Goal: Find specific page/section: Find specific page/section

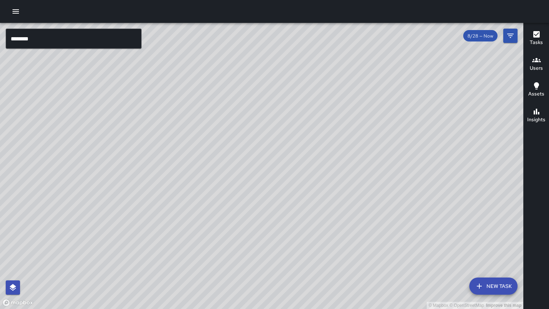
scroll to position [1790, 0]
click at [536, 64] on h6 "Users" at bounding box center [535, 68] width 13 height 8
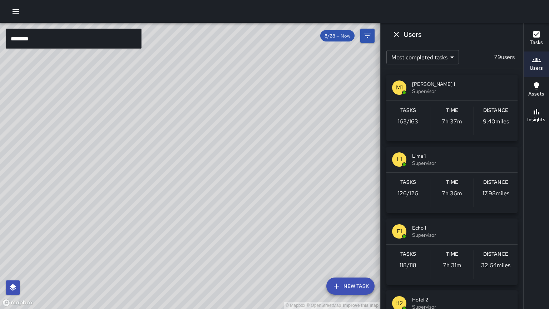
click at [450, 86] on span "Mike 1" at bounding box center [462, 83] width 100 height 7
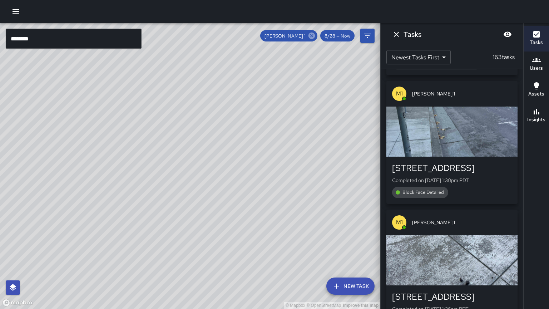
click at [314, 35] on icon at bounding box center [311, 35] width 6 height 6
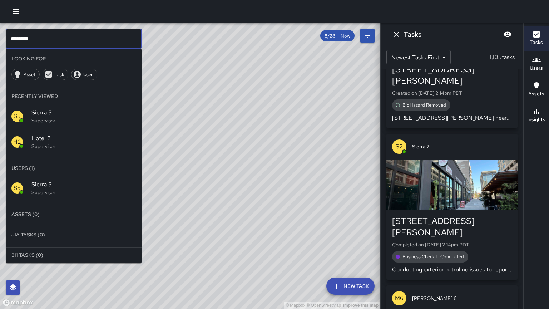
click at [46, 40] on input "********" at bounding box center [74, 39] width 136 height 20
type input "*"
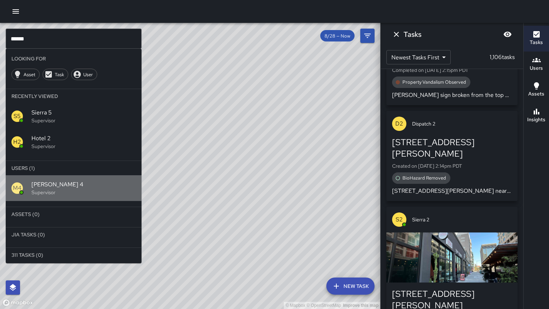
click at [52, 187] on span "Mike 4" at bounding box center [83, 184] width 104 height 9
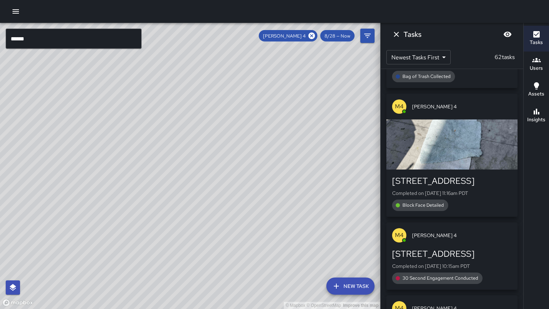
click at [35, 39] on input "******" at bounding box center [74, 39] width 136 height 20
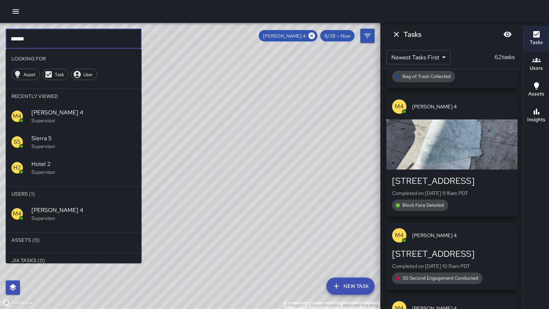
click at [36, 215] on p "Supervisor" at bounding box center [83, 217] width 104 height 7
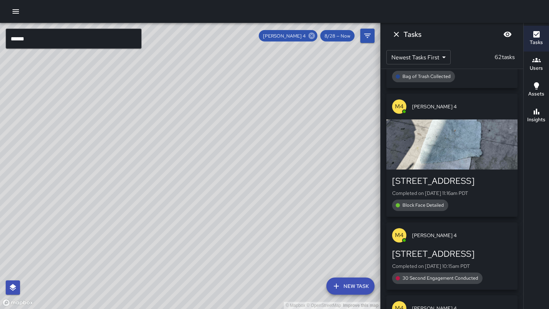
click at [314, 36] on icon at bounding box center [311, 35] width 6 height 6
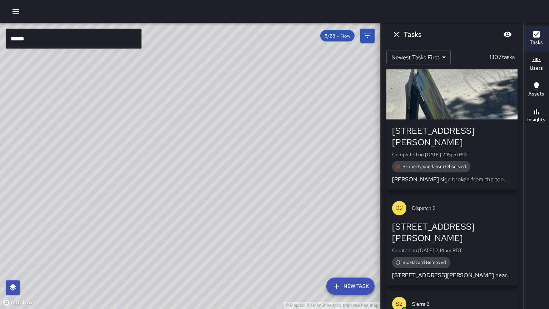
click at [56, 37] on input "******" at bounding box center [74, 39] width 136 height 20
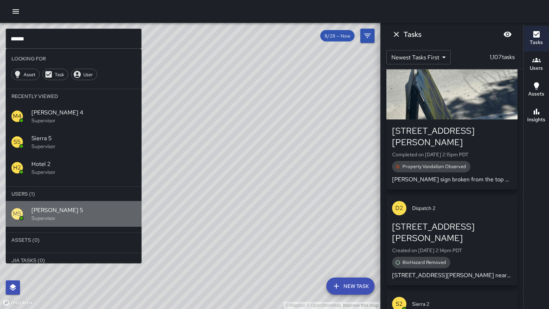
click at [86, 224] on div "M5 Mike 5 Supervisor" at bounding box center [74, 214] width 136 height 26
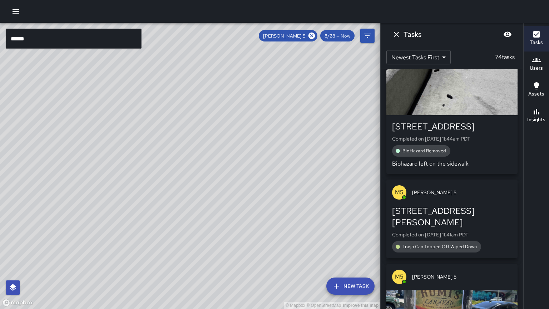
click at [37, 40] on input "******" at bounding box center [74, 39] width 136 height 20
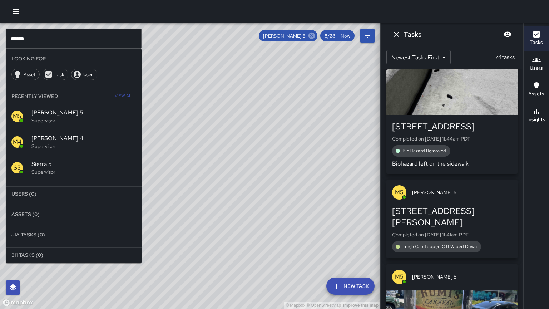
click at [310, 35] on icon at bounding box center [311, 35] width 6 height 6
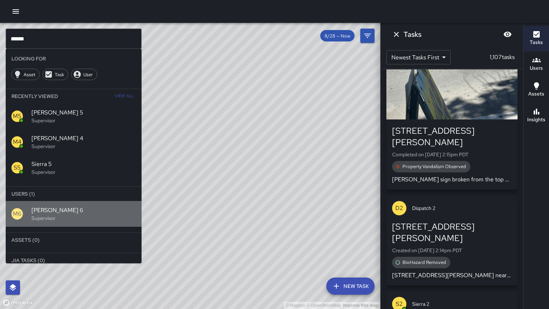
click at [40, 216] on p "Supervisor" at bounding box center [83, 217] width 104 height 7
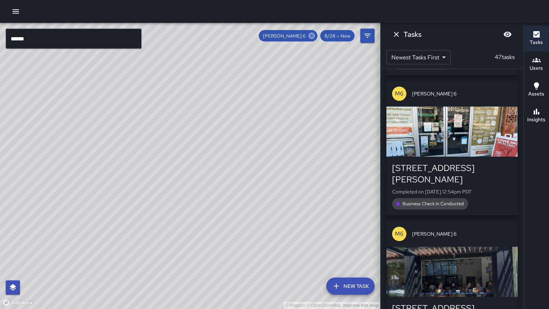
click at [312, 36] on icon at bounding box center [311, 36] width 8 height 8
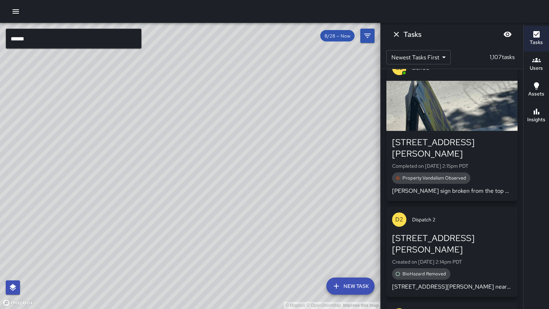
click at [53, 40] on input "******" at bounding box center [74, 39] width 136 height 20
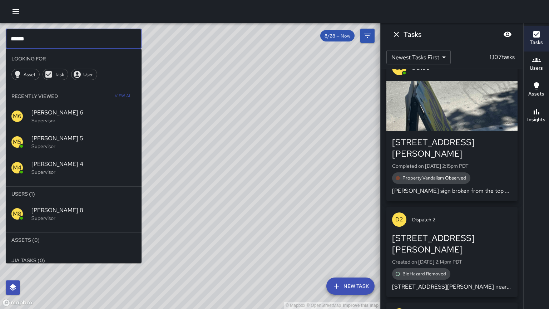
scroll to position [2, 0]
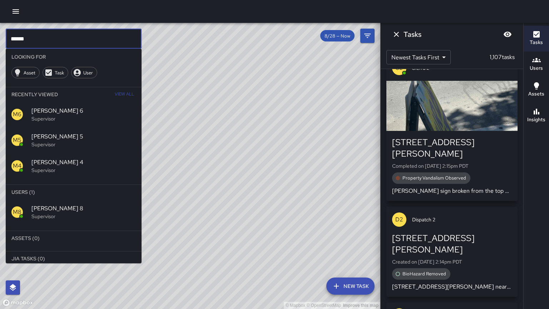
click at [43, 213] on p "Supervisor" at bounding box center [83, 215] width 104 height 7
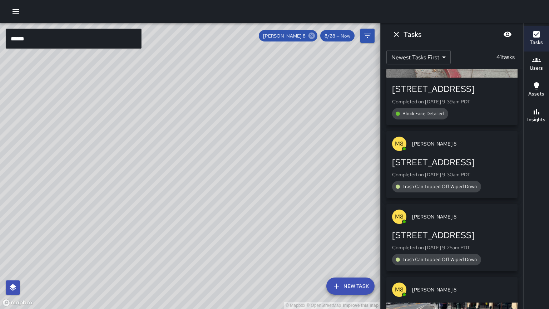
click at [313, 37] on icon at bounding box center [311, 35] width 6 height 6
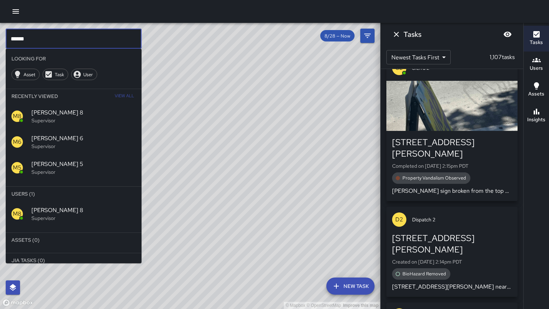
click at [35, 41] on input "******" at bounding box center [74, 39] width 136 height 20
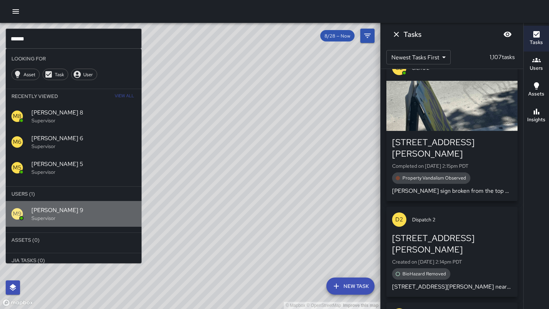
click at [60, 213] on span "Mike 9" at bounding box center [83, 210] width 104 height 9
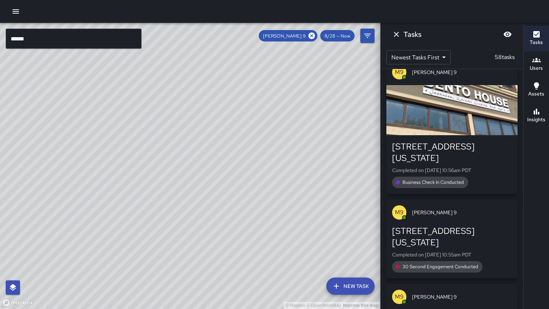
click at [36, 41] on input "******" at bounding box center [74, 39] width 136 height 20
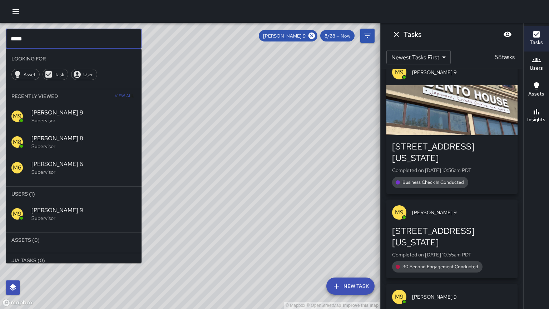
scroll to position [0, 0]
type input "*"
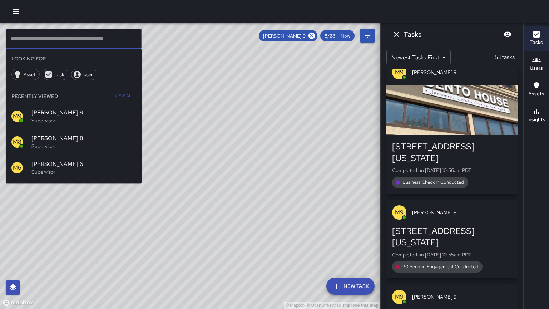
click at [25, 42] on input "text" at bounding box center [74, 39] width 136 height 20
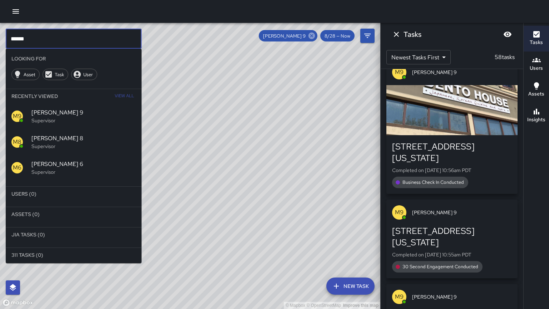
click at [310, 36] on icon at bounding box center [311, 35] width 6 height 6
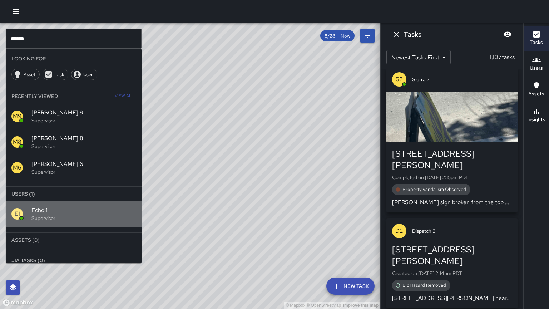
click at [67, 216] on p "Supervisor" at bounding box center [83, 217] width 104 height 7
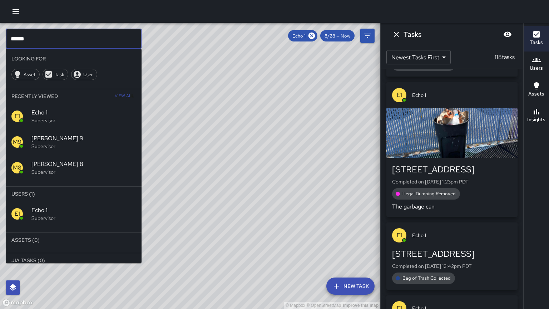
click at [34, 38] on input "******" at bounding box center [74, 39] width 136 height 20
type input "*"
drag, startPoint x: 313, startPoint y: 36, endPoint x: 301, endPoint y: 44, distance: 13.9
click at [313, 36] on icon at bounding box center [311, 35] width 6 height 6
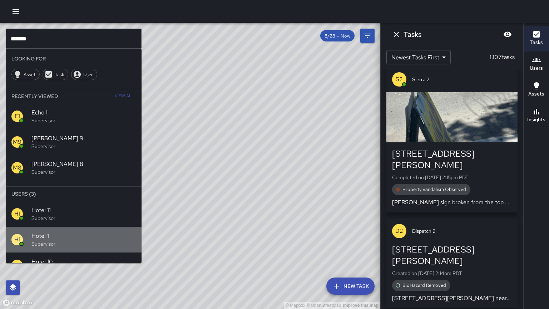
click at [73, 244] on p "Supervisor" at bounding box center [83, 243] width 104 height 7
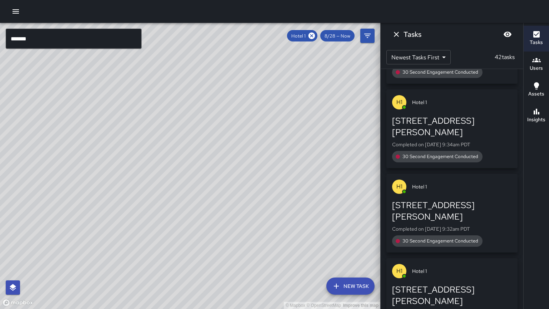
scroll to position [1766, 0]
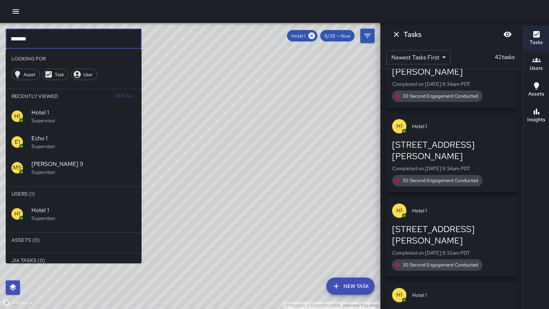
click at [44, 40] on input "*******" at bounding box center [74, 39] width 136 height 20
click at [312, 37] on icon at bounding box center [311, 35] width 6 height 6
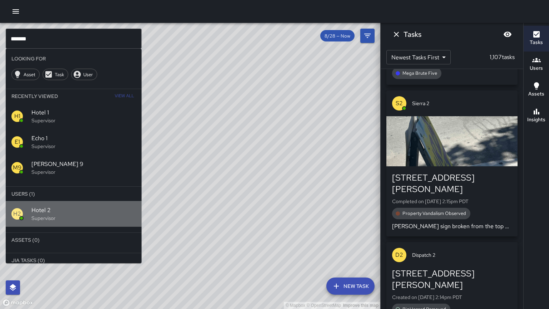
click at [75, 214] on div "Hotel 2 Supervisor" at bounding box center [83, 214] width 104 height 16
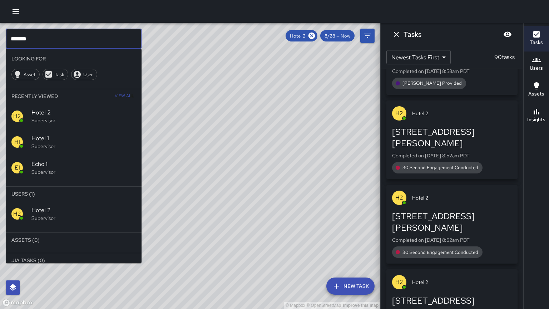
click at [58, 33] on input "*******" at bounding box center [74, 39] width 136 height 20
click at [46, 40] on input "*******" at bounding box center [74, 39] width 136 height 20
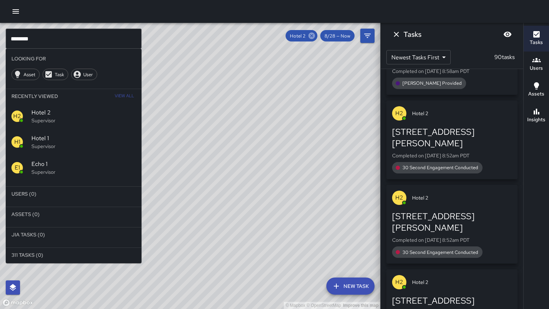
click at [314, 37] on icon at bounding box center [311, 35] width 6 height 6
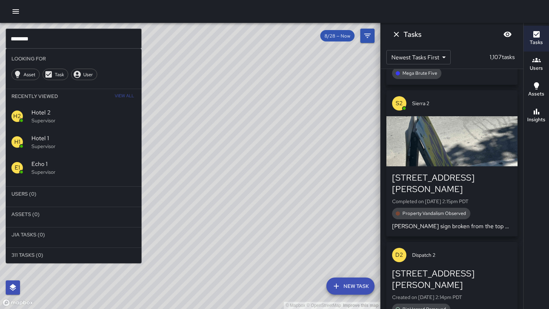
click at [27, 40] on input "********" at bounding box center [74, 39] width 136 height 20
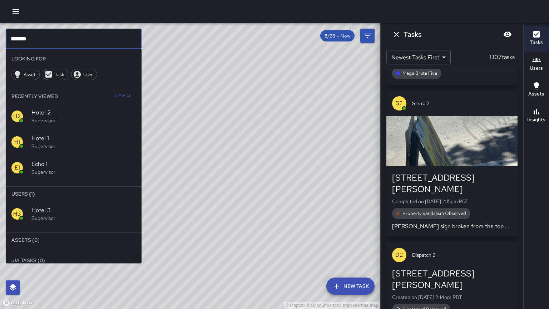
scroll to position [3, 0]
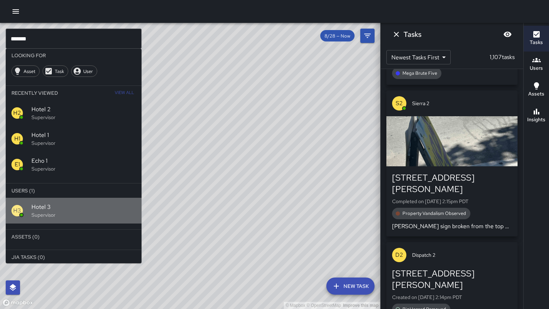
click at [52, 214] on p "Supervisor" at bounding box center [83, 214] width 104 height 7
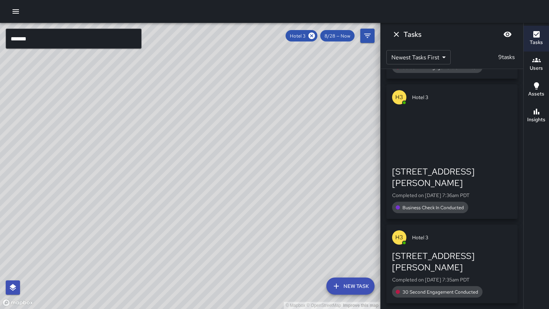
scroll to position [700, 0]
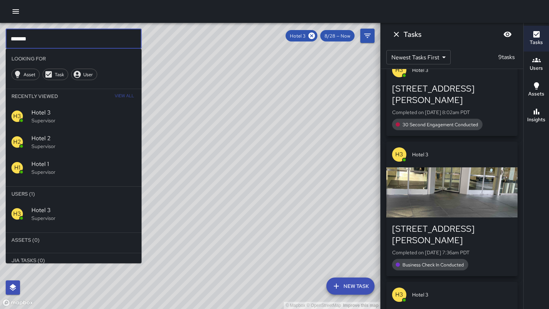
click at [33, 38] on input "*******" at bounding box center [74, 39] width 136 height 20
click at [312, 36] on icon at bounding box center [311, 35] width 6 height 6
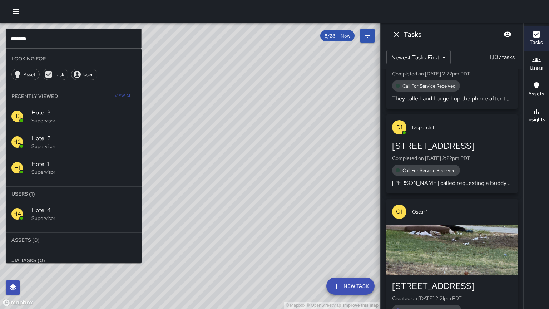
drag, startPoint x: 56, startPoint y: 238, endPoint x: 52, endPoint y: 235, distance: 5.1
click at [56, 237] on li "Assets (0)" at bounding box center [74, 239] width 136 height 14
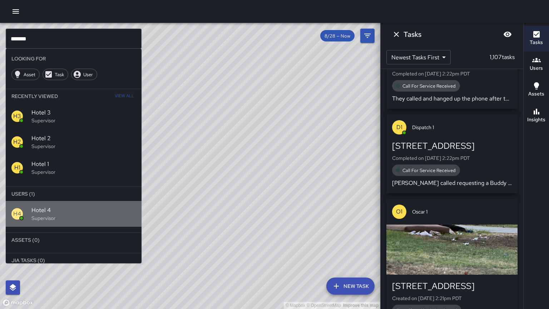
drag, startPoint x: 47, startPoint y: 215, endPoint x: 43, endPoint y: 215, distance: 4.3
click at [45, 215] on p "Supervisor" at bounding box center [83, 217] width 104 height 7
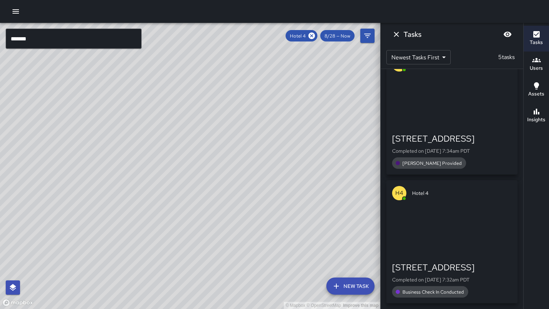
scroll to position [353, 0]
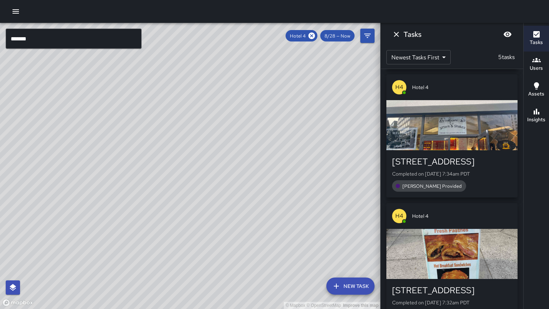
drag, startPoint x: 131, startPoint y: 103, endPoint x: 80, endPoint y: 228, distance: 135.3
click at [80, 228] on div "© Mapbox © OpenStreetMap Improve this map" at bounding box center [190, 166] width 380 height 286
click at [40, 38] on input "*******" at bounding box center [74, 39] width 136 height 20
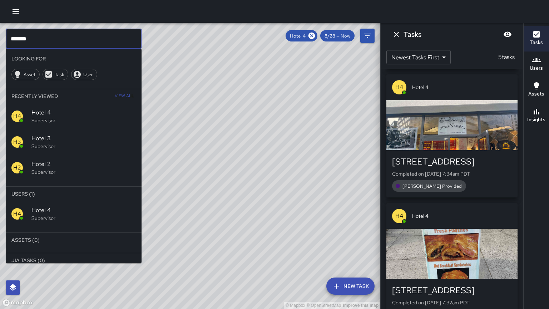
scroll to position [0, 0]
click at [311, 35] on icon at bounding box center [311, 35] width 6 height 6
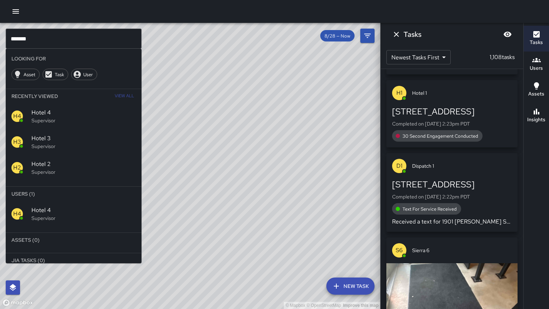
click at [31, 40] on input "*******" at bounding box center [74, 39] width 136 height 20
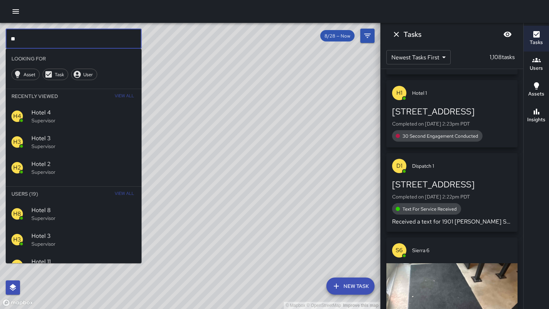
type input "*"
type input "******"
click at [60, 217] on p "Supervisor" at bounding box center [83, 217] width 104 height 7
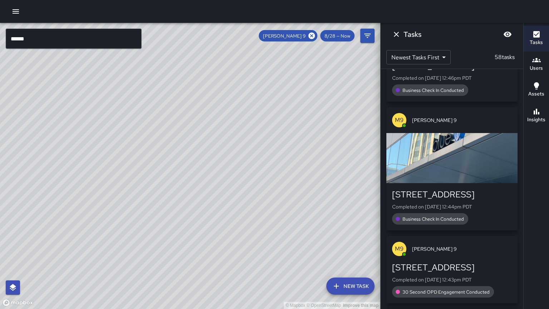
drag, startPoint x: 47, startPoint y: 177, endPoint x: 203, endPoint y: 111, distance: 169.3
click at [207, 108] on div "© Mapbox © OpenStreetMap Improve this map" at bounding box center [190, 166] width 380 height 286
drag, startPoint x: 46, startPoint y: 221, endPoint x: 124, endPoint y: 68, distance: 172.3
click at [130, 65] on div "© Mapbox © OpenStreetMap Improve this map" at bounding box center [190, 166] width 380 height 286
drag, startPoint x: 149, startPoint y: 204, endPoint x: 150, endPoint y: 91, distance: 112.5
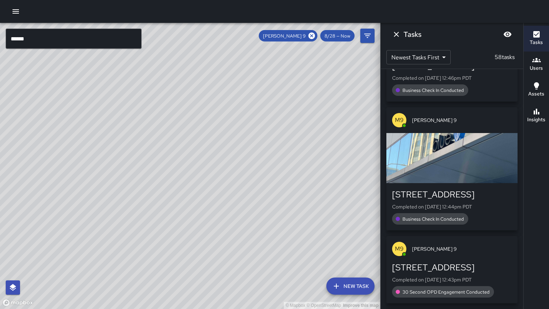
click at [155, 75] on div "© Mapbox © OpenStreetMap Improve this map" at bounding box center [190, 166] width 380 height 286
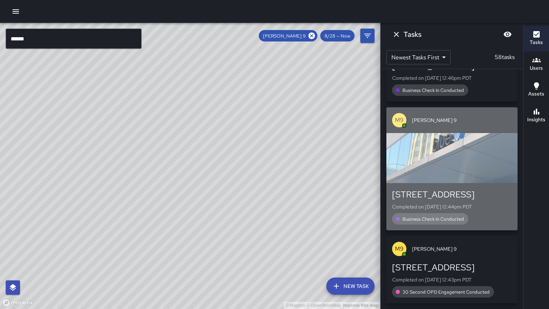
click at [406, 167] on div "button" at bounding box center [451, 158] width 131 height 50
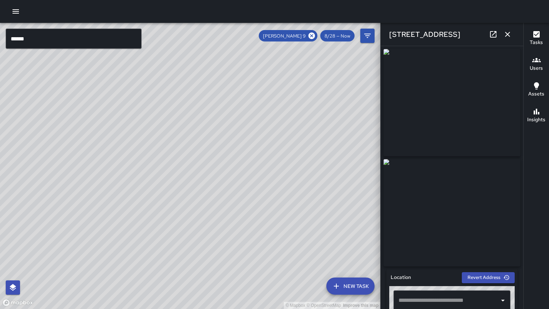
type input "**********"
click at [184, 163] on div "© Mapbox © OpenStreetMap Improve this map M9 Mike 9 661 12th Street Completed o…" at bounding box center [190, 166] width 380 height 286
click at [185, 163] on div "© Mapbox © OpenStreetMap Improve this map M9 Mike 9 661 12th Street Completed o…" at bounding box center [190, 166] width 380 height 286
click at [308, 233] on div "© Mapbox © OpenStreetMap Improve this map M9 Mike 9 587 12th Street Completed o…" at bounding box center [190, 166] width 380 height 286
click at [315, 34] on icon at bounding box center [311, 36] width 8 height 8
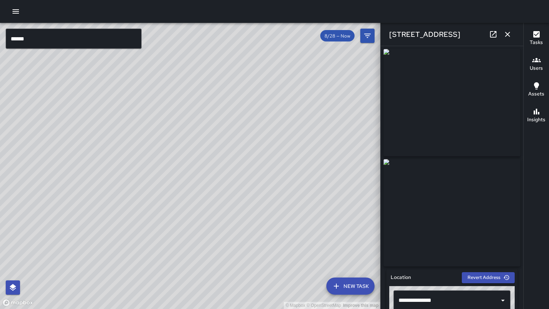
click at [259, 107] on div "© Mapbox © OpenStreetMap Improve this map" at bounding box center [190, 166] width 380 height 286
drag, startPoint x: 216, startPoint y: 139, endPoint x: 195, endPoint y: 132, distance: 22.3
click at [195, 132] on div "© Mapbox © OpenStreetMap Improve this map" at bounding box center [190, 166] width 380 height 286
drag, startPoint x: 220, startPoint y: 140, endPoint x: 100, endPoint y: 162, distance: 122.4
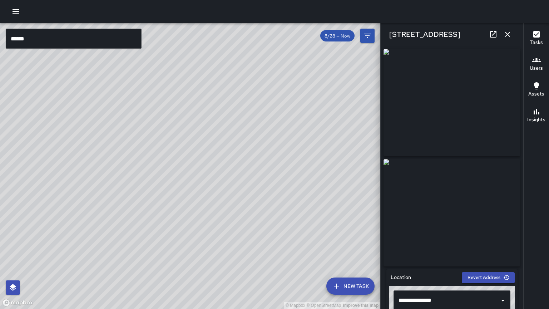
click at [100, 162] on div "© Mapbox © OpenStreetMap Improve this map" at bounding box center [190, 166] width 380 height 286
drag, startPoint x: 97, startPoint y: 161, endPoint x: 80, endPoint y: 159, distance: 17.3
click at [91, 160] on div "© Mapbox © OpenStreetMap Improve this map" at bounding box center [190, 166] width 380 height 286
drag, startPoint x: 141, startPoint y: 169, endPoint x: 68, endPoint y: 162, distance: 73.5
click at [63, 159] on div "© Mapbox © OpenStreetMap Improve this map" at bounding box center [190, 166] width 380 height 286
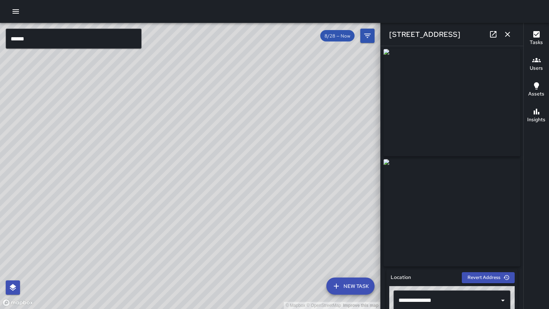
click at [86, 167] on div "© Mapbox © OpenStreetMap Improve this map" at bounding box center [190, 166] width 380 height 286
drag, startPoint x: 116, startPoint y: 162, endPoint x: 90, endPoint y: 205, distance: 49.9
click at [88, 208] on div "© Mapbox © OpenStreetMap Improve this map" at bounding box center [190, 166] width 380 height 286
drag, startPoint x: 141, startPoint y: 137, endPoint x: 181, endPoint y: 168, distance: 50.5
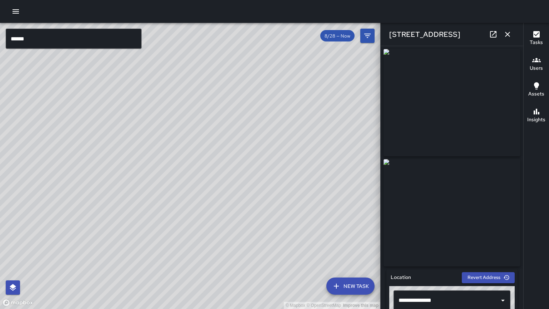
click at [191, 164] on div "© Mapbox © OpenStreetMap Improve this map" at bounding box center [190, 166] width 380 height 286
drag, startPoint x: 118, startPoint y: 163, endPoint x: 126, endPoint y: 142, distance: 22.7
click at [126, 142] on div "© Mapbox © OpenStreetMap Improve this map" at bounding box center [190, 166] width 380 height 286
click at [182, 181] on div "© Mapbox © OpenStreetMap Improve this map" at bounding box center [190, 166] width 380 height 286
drag, startPoint x: 175, startPoint y: 216, endPoint x: 137, endPoint y: 134, distance: 90.9
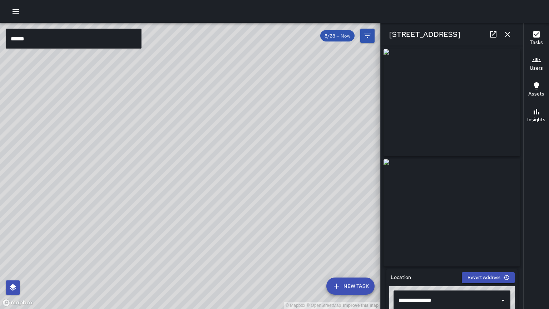
click at [136, 132] on div "© Mapbox © OpenStreetMap Improve this map" at bounding box center [190, 166] width 380 height 286
drag, startPoint x: 152, startPoint y: 213, endPoint x: 185, endPoint y: 107, distance: 110.5
click at [185, 107] on div "© Mapbox © OpenStreetMap Improve this map" at bounding box center [190, 166] width 380 height 286
drag, startPoint x: 58, startPoint y: 108, endPoint x: 111, endPoint y: 179, distance: 88.5
click at [111, 179] on div "© Mapbox © OpenStreetMap Improve this map" at bounding box center [190, 166] width 380 height 286
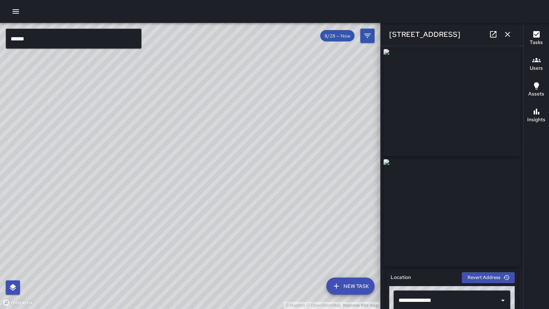
click at [111, 179] on div "© Mapbox © OpenStreetMap Improve this map" at bounding box center [190, 166] width 380 height 286
drag, startPoint x: 21, startPoint y: 115, endPoint x: 49, endPoint y: 148, distance: 42.8
click at [49, 148] on div "© Mapbox © OpenStreetMap Improve this map" at bounding box center [190, 166] width 380 height 286
drag, startPoint x: 105, startPoint y: 227, endPoint x: 156, endPoint y: 153, distance: 90.6
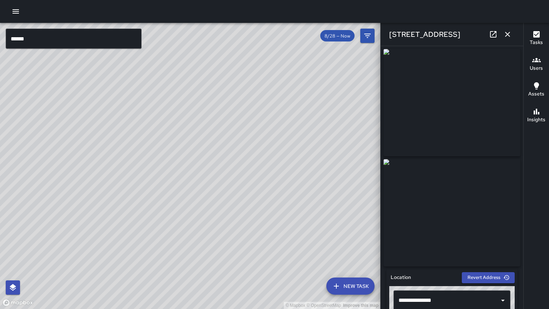
click at [156, 153] on div "© Mapbox © OpenStreetMap Improve this map" at bounding box center [190, 166] width 380 height 286
drag, startPoint x: 200, startPoint y: 162, endPoint x: 197, endPoint y: 282, distance: 120.4
click at [200, 287] on div "© Mapbox © OpenStreetMap Improve this map" at bounding box center [190, 166] width 380 height 286
drag, startPoint x: 59, startPoint y: 142, endPoint x: 190, endPoint y: 191, distance: 139.4
click at [190, 191] on div "© Mapbox © OpenStreetMap Improve this map" at bounding box center [190, 166] width 380 height 286
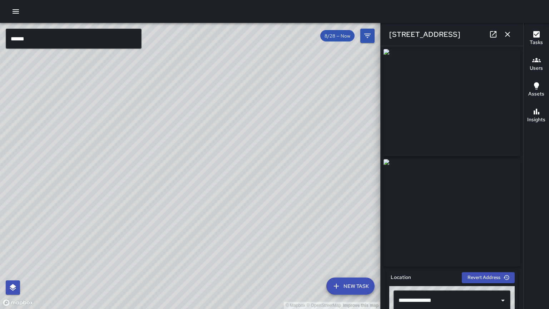
drag, startPoint x: 54, startPoint y: 164, endPoint x: 121, endPoint y: 116, distance: 82.2
click at [121, 116] on div "© Mapbox © OpenStreetMap Improve this map" at bounding box center [190, 166] width 380 height 286
click at [507, 35] on icon "button" at bounding box center [507, 34] width 5 height 5
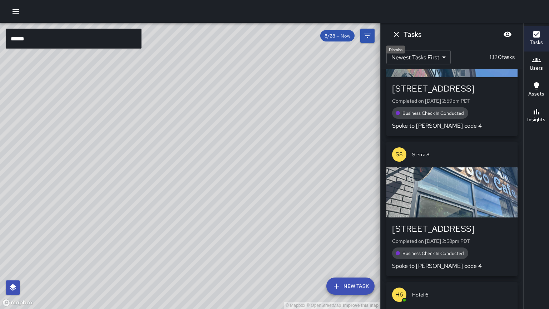
click at [399, 34] on button "Dismiss" at bounding box center [396, 34] width 14 height 14
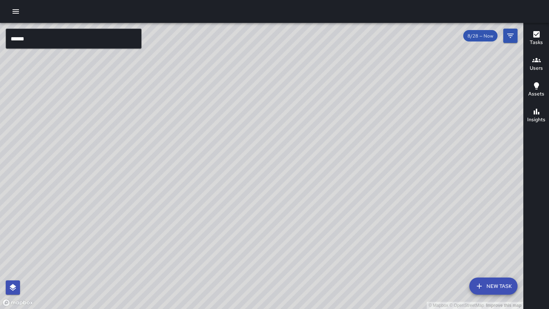
drag, startPoint x: 331, startPoint y: 87, endPoint x: 343, endPoint y: 116, distance: 31.9
click at [343, 116] on div "© Mapbox © OpenStreetMap Improve this map" at bounding box center [261, 166] width 523 height 286
drag, startPoint x: 343, startPoint y: 116, endPoint x: 353, endPoint y: 109, distance: 12.8
click at [353, 109] on div "© Mapbox © OpenStreetMap Improve this map" at bounding box center [261, 166] width 523 height 286
drag, startPoint x: 353, startPoint y: 109, endPoint x: 371, endPoint y: 95, distance: 22.4
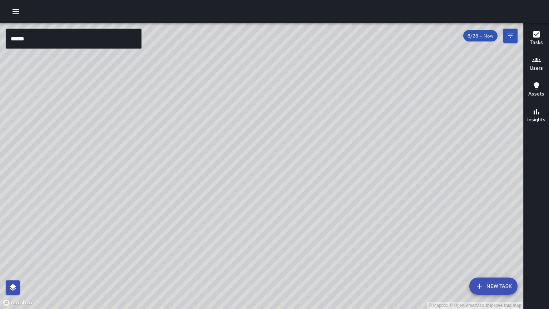
click at [371, 95] on div "© Mapbox © OpenStreetMap Improve this map" at bounding box center [261, 166] width 523 height 286
drag, startPoint x: 336, startPoint y: 119, endPoint x: 344, endPoint y: 111, distance: 11.4
click at [344, 111] on div "© Mapbox © OpenStreetMap Improve this map" at bounding box center [261, 166] width 523 height 286
click at [509, 39] on button "Filters" at bounding box center [510, 36] width 14 height 14
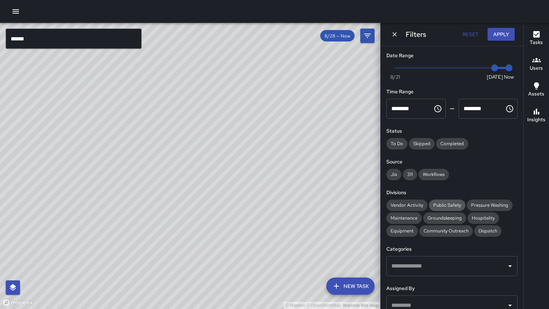
click at [445, 202] on span "Public Safety" at bounding box center [447, 205] width 36 height 6
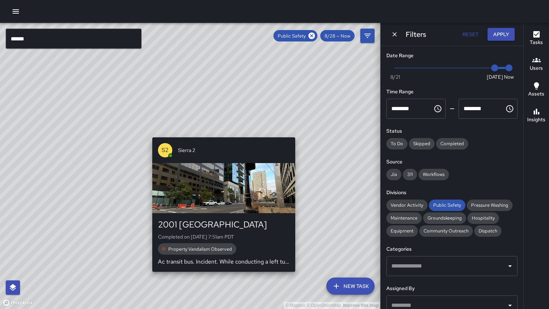
click at [150, 133] on div "© Mapbox © OpenStreetMap Improve this map S2 Sierra 2 2001 Broadway Completed o…" at bounding box center [190, 166] width 380 height 286
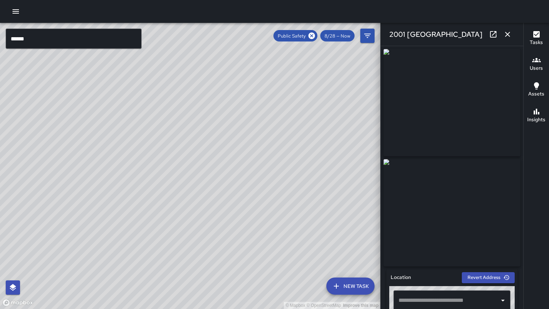
type input "**********"
click at [494, 35] on icon at bounding box center [493, 34] width 9 height 9
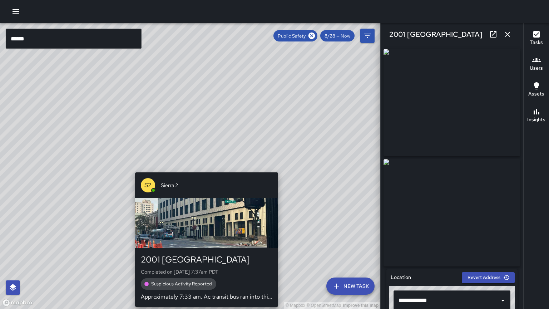
click at [201, 170] on div "S2 Sierra 2 2001 Broadway Completed on 8/28/2025, 7:37am PDT Suspicious Activit…" at bounding box center [206, 239] width 149 height 140
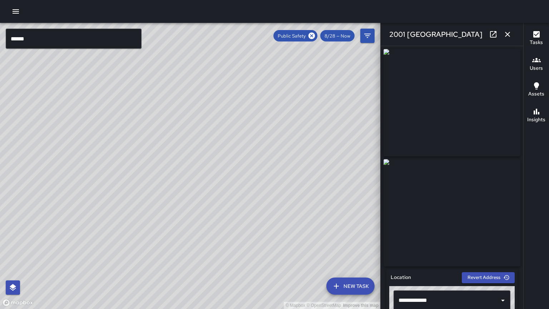
click at [498, 30] on link at bounding box center [493, 34] width 14 height 14
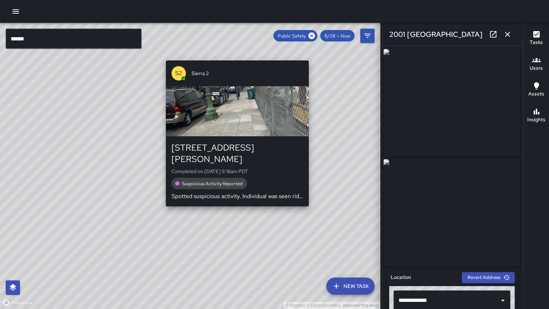
click at [311, 199] on div "© Mapbox © OpenStreetMap Improve this map S2 Sierra 2 1919 Webster Street Compl…" at bounding box center [190, 166] width 380 height 286
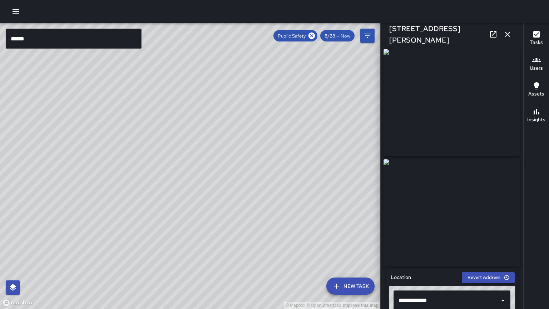
click at [495, 36] on icon at bounding box center [493, 34] width 9 height 9
drag, startPoint x: 343, startPoint y: 77, endPoint x: 267, endPoint y: 114, distance: 84.3
click at [267, 114] on div "© Mapbox © OpenStreetMap Improve this map" at bounding box center [190, 166] width 380 height 286
drag, startPoint x: 274, startPoint y: 99, endPoint x: 204, endPoint y: 237, distance: 155.2
click at [204, 237] on div "© Mapbox © OpenStreetMap Improve this map" at bounding box center [190, 166] width 380 height 286
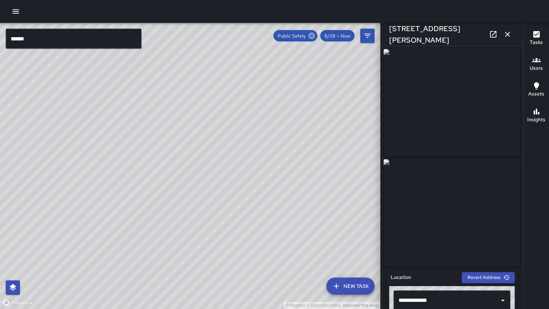
click at [313, 35] on icon at bounding box center [311, 35] width 6 height 6
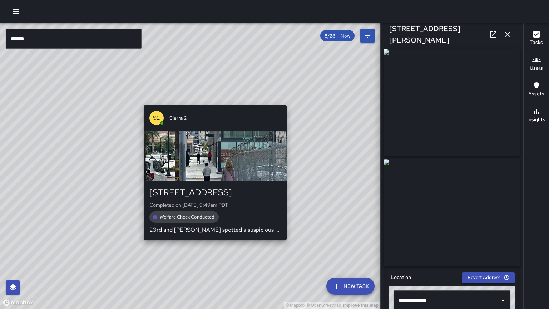
click at [214, 101] on div "© Mapbox © OpenStreetMap Improve this map S2 Sierra 2 315 24th Street Completed…" at bounding box center [190, 166] width 380 height 286
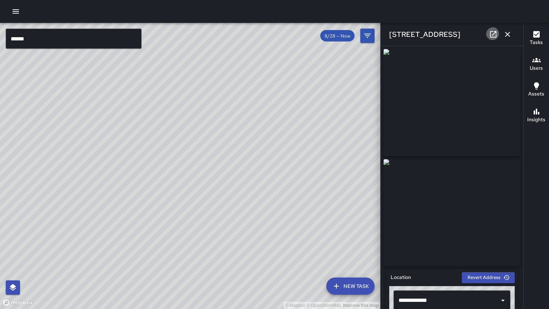
click at [490, 34] on link at bounding box center [493, 34] width 14 height 14
drag, startPoint x: 195, startPoint y: 171, endPoint x: 254, endPoint y: 75, distance: 113.3
click at [254, 75] on div "© Mapbox © OpenStreetMap Improve this map" at bounding box center [190, 166] width 380 height 286
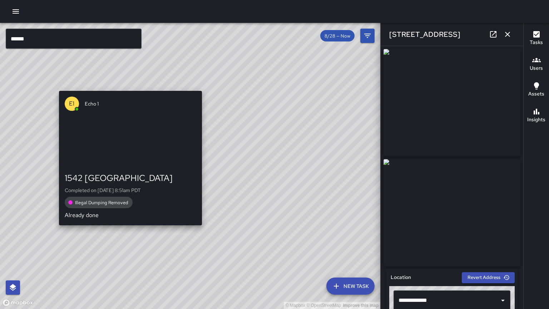
drag, startPoint x: 128, startPoint y: 230, endPoint x: 184, endPoint y: 182, distance: 72.7
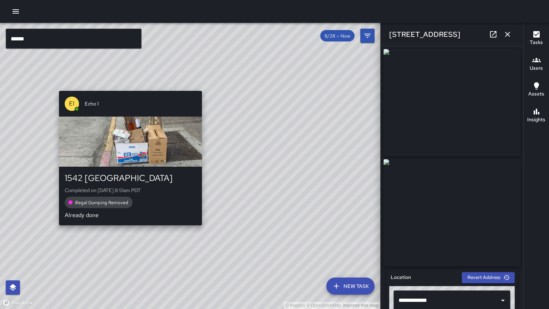
click at [184, 182] on div "© Mapbox © OpenStreetMap Improve this map E1 Echo 1 1542 Broadway Completed on …" at bounding box center [190, 166] width 380 height 286
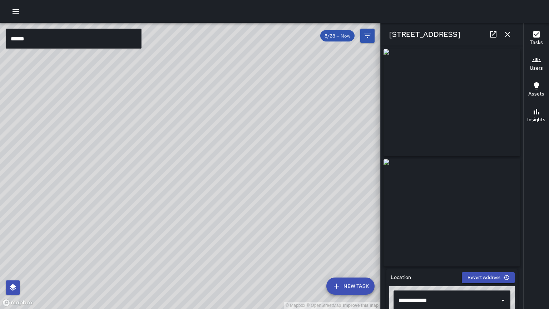
drag, startPoint x: 125, startPoint y: 256, endPoint x: 155, endPoint y: 207, distance: 56.9
click at [155, 207] on div "© Mapbox © OpenStreetMap Improve this map" at bounding box center [190, 166] width 380 height 286
click at [343, 39] on span "8/28 — Now" at bounding box center [337, 36] width 34 height 6
click at [374, 37] on button "Filters" at bounding box center [367, 36] width 14 height 14
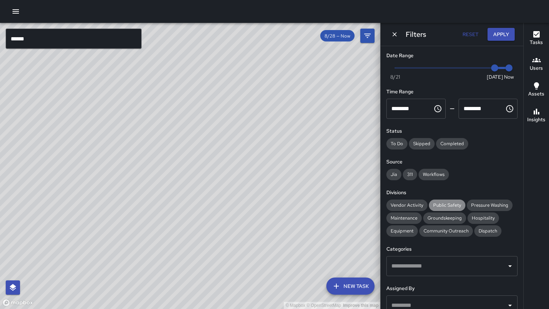
click at [437, 203] on span "Public Safety" at bounding box center [447, 205] width 36 height 6
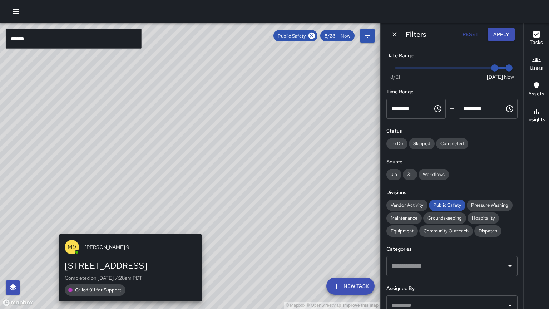
click at [127, 230] on div "© Mapbox © OpenStreetMap Improve this map M9 Mike 9 1325 Broadway Completed on …" at bounding box center [190, 166] width 380 height 286
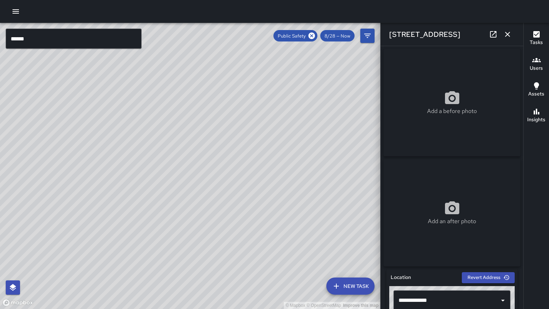
click at [204, 202] on div "© Mapbox © OpenStreetMap Improve this map S5 Sierra 5 1245 Broadway Completed o…" at bounding box center [190, 166] width 380 height 286
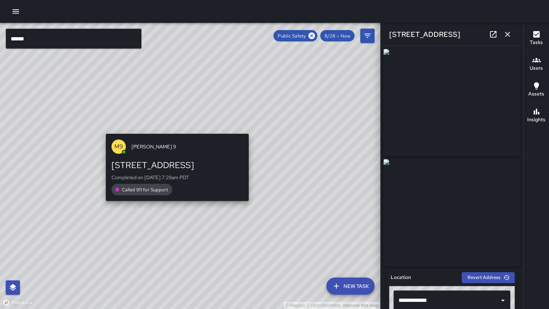
click at [176, 128] on div "© Mapbox © OpenStreetMap Improve this map M9 Mike 9 1325 Broadway Completed on …" at bounding box center [190, 166] width 380 height 286
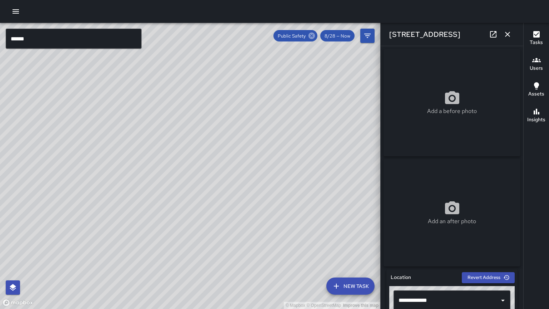
click at [314, 34] on icon at bounding box center [311, 35] width 6 height 6
drag, startPoint x: 305, startPoint y: 83, endPoint x: 253, endPoint y: 97, distance: 54.3
click at [276, 43] on div "© Mapbox © OpenStreetMap Improve this map" at bounding box center [190, 166] width 380 height 286
drag, startPoint x: 184, startPoint y: 222, endPoint x: 195, endPoint y: 164, distance: 58.9
click at [195, 164] on div "© Mapbox © OpenStreetMap Improve this map" at bounding box center [190, 166] width 380 height 286
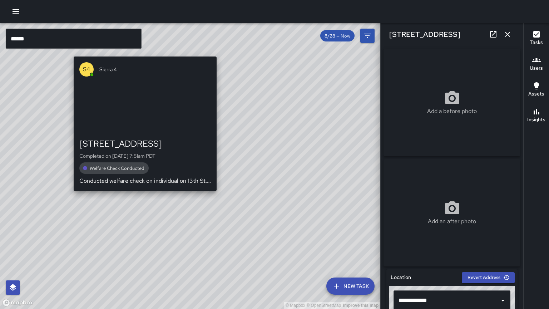
drag, startPoint x: 151, startPoint y: 152, endPoint x: 141, endPoint y: 194, distance: 43.7
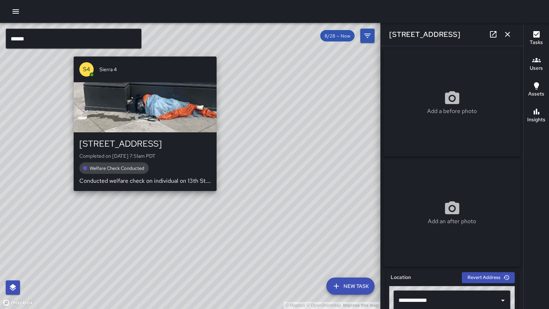
click at [141, 194] on div "© Mapbox © OpenStreetMap Improve this map S4 Sierra 4 1245 Broadway Completed o…" at bounding box center [190, 166] width 380 height 286
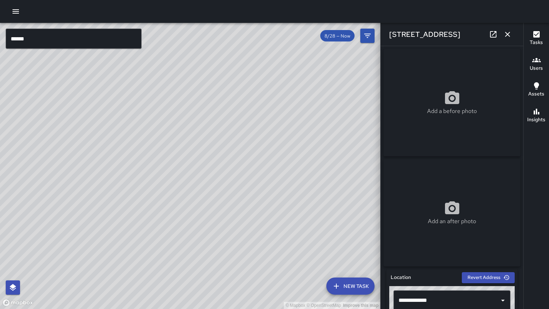
drag, startPoint x: 145, startPoint y: 199, endPoint x: 143, endPoint y: 224, distance: 24.7
click at [143, 224] on div "© Mapbox © OpenStreetMap Improve this map" at bounding box center [190, 166] width 380 height 286
drag, startPoint x: 211, startPoint y: 80, endPoint x: 200, endPoint y: 98, distance: 21.4
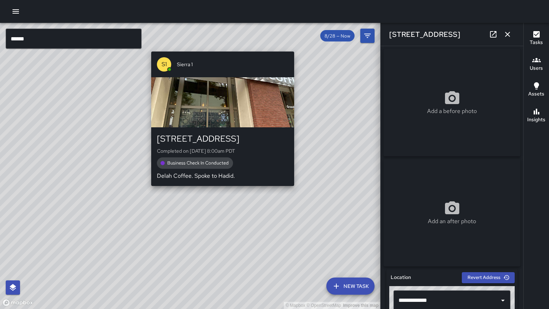
click at [219, 46] on div "© Mapbox © OpenStreetMap Improve this map S1 Sierra 1 430 West Grand Avenue Com…" at bounding box center [190, 166] width 380 height 286
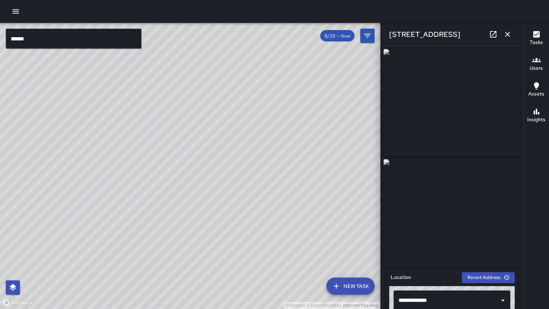
click at [228, 167] on div "© Mapbox © OpenStreetMap Improve this map S1 Sierra 1 2251 Broadway Completed o…" at bounding box center [190, 166] width 380 height 286
click at [511, 35] on button "button" at bounding box center [507, 34] width 14 height 14
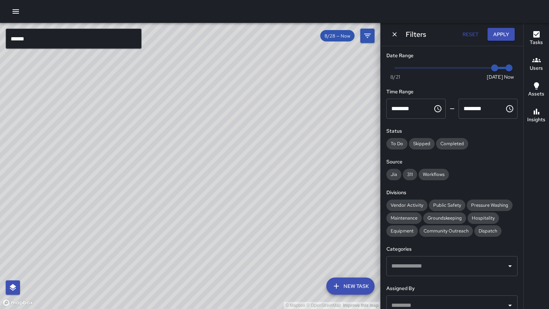
click at [189, 166] on div "© Mapbox © OpenStreetMap Improve this map S1 Sierra 1 2251 Broadway Completed o…" at bounding box center [190, 166] width 380 height 286
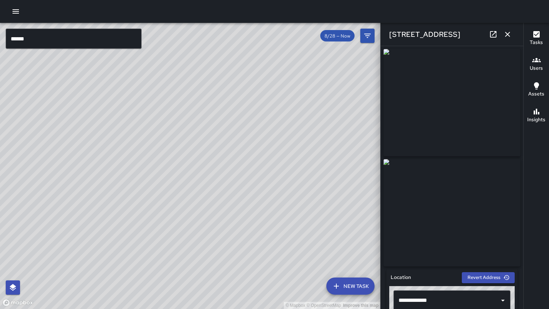
click at [507, 33] on icon "button" at bounding box center [507, 34] width 5 height 5
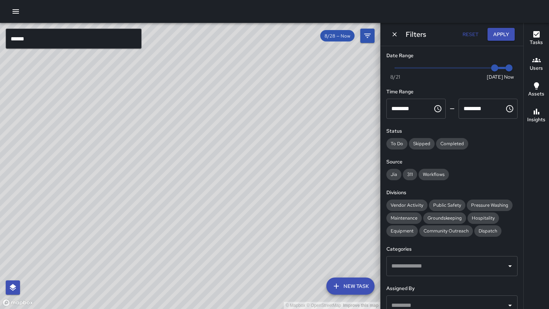
click at [394, 37] on button "Dismiss" at bounding box center [394, 34] width 11 height 11
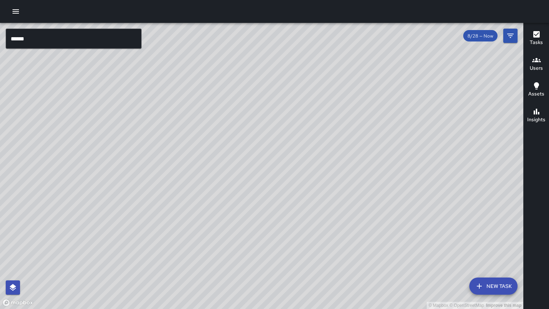
drag, startPoint x: 370, startPoint y: 194, endPoint x: 284, endPoint y: 221, distance: 90.5
click at [262, 121] on div "© Mapbox © OpenStreetMap Improve this map" at bounding box center [261, 166] width 523 height 286
drag, startPoint x: 285, startPoint y: 224, endPoint x: 324, endPoint y: 89, distance: 140.7
click at [324, 89] on div "© Mapbox © OpenStreetMap Improve this map" at bounding box center [261, 166] width 523 height 286
drag, startPoint x: 237, startPoint y: 179, endPoint x: 239, endPoint y: 174, distance: 5.4
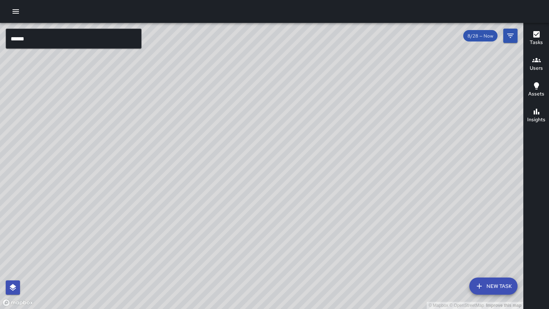
click at [239, 174] on div "© Mapbox © OpenStreetMap Improve this map" at bounding box center [261, 166] width 523 height 286
